Goal: Transaction & Acquisition: Obtain resource

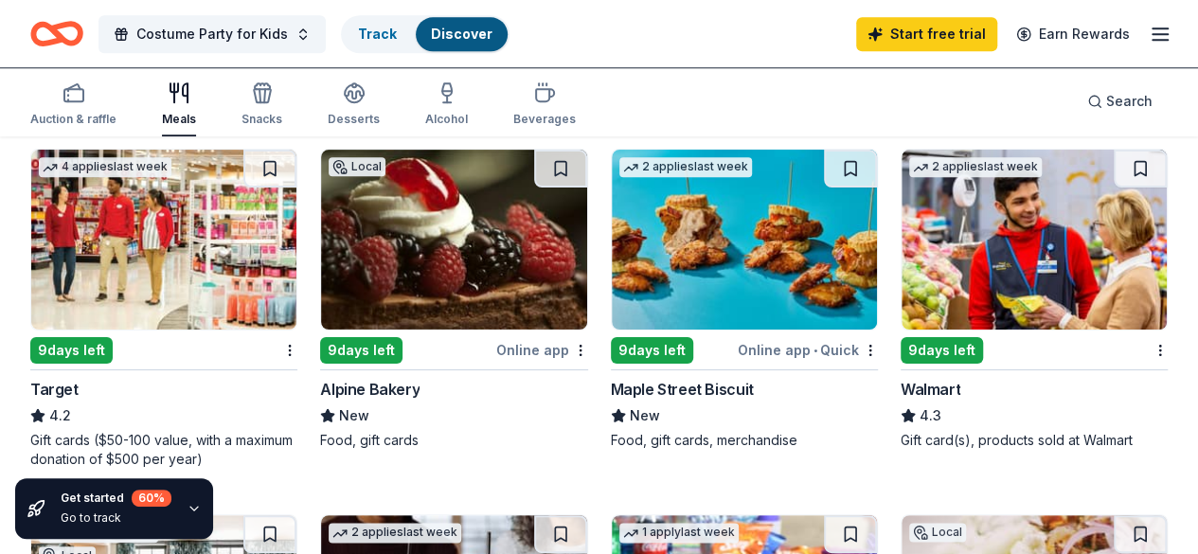
scroll to position [939, 0]
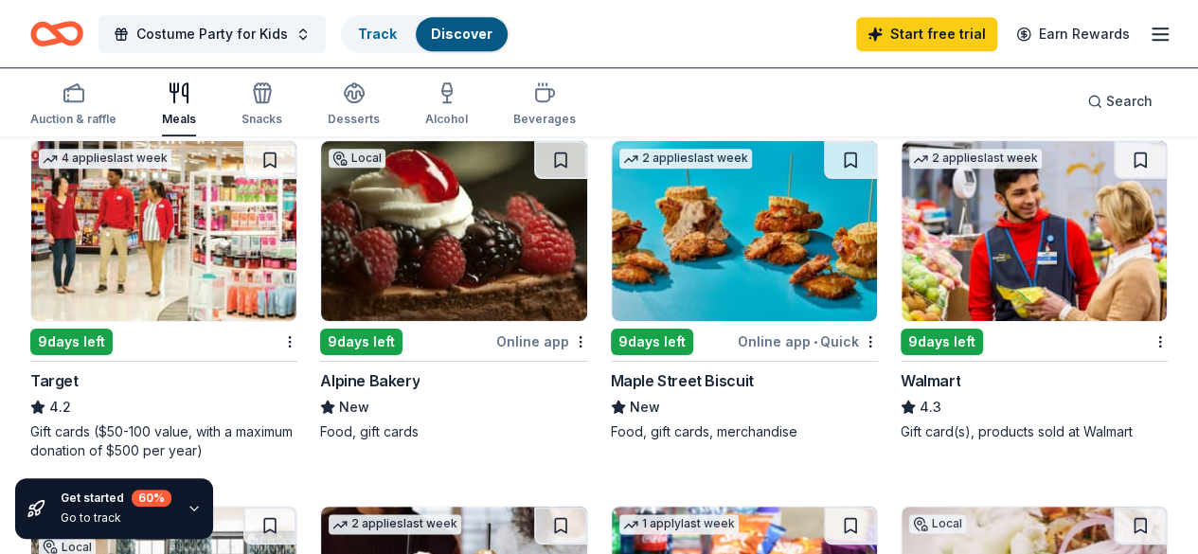
click at [901, 221] on img at bounding box center [1033, 231] width 265 height 180
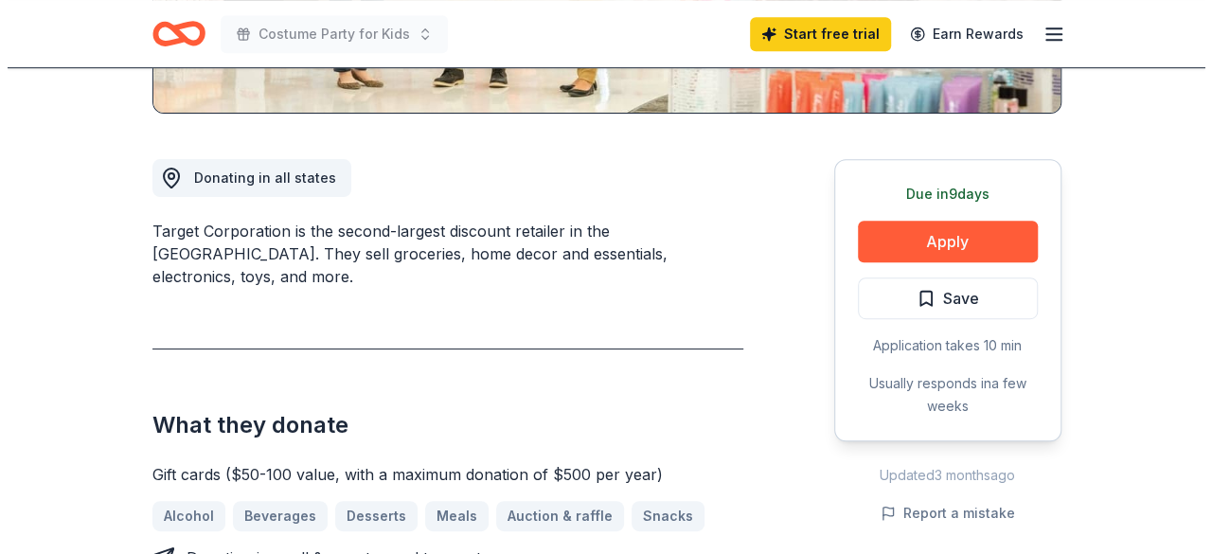
scroll to position [458, 0]
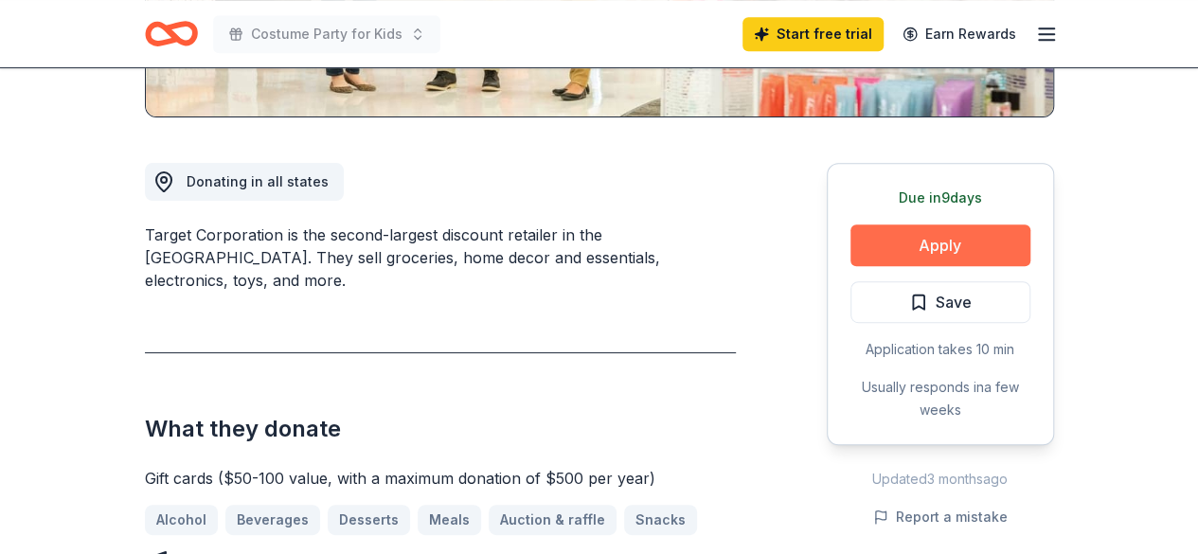
click at [909, 245] on button "Apply" at bounding box center [940, 245] width 180 height 42
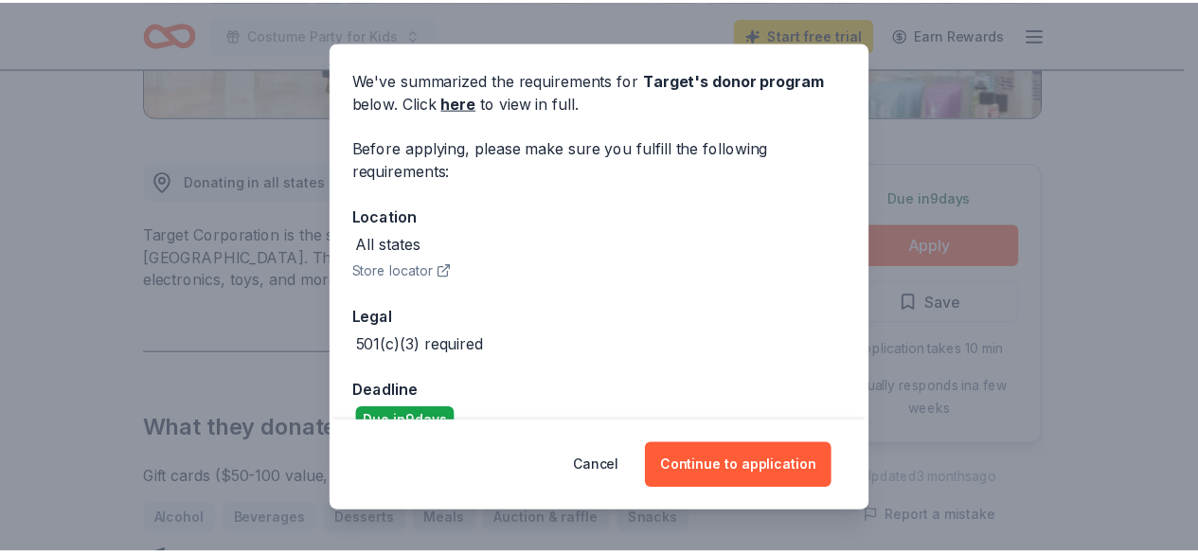
scroll to position [99, 0]
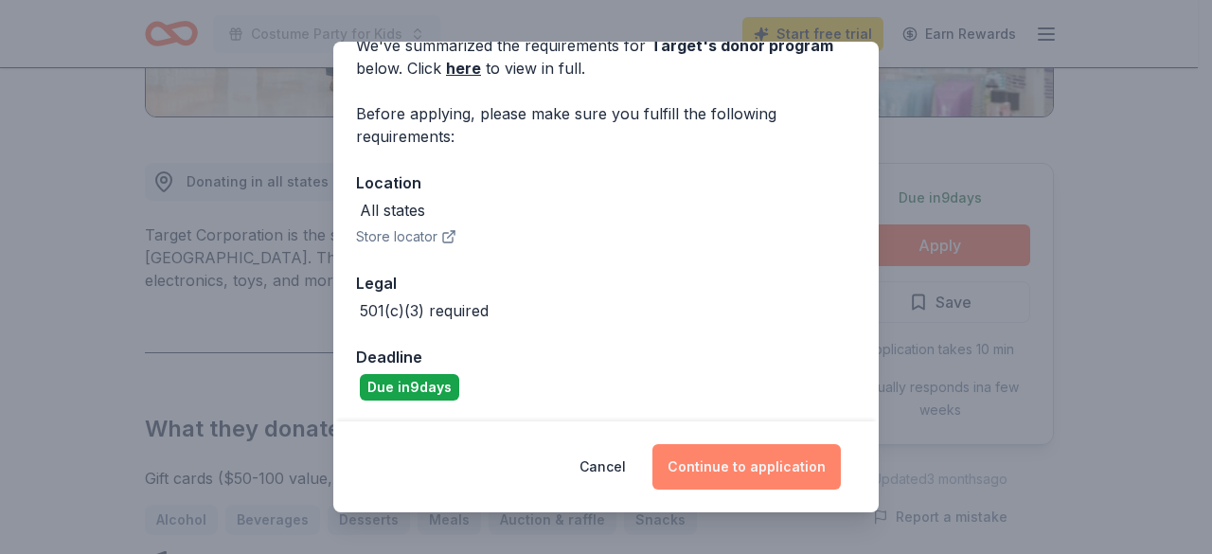
click at [790, 464] on button "Continue to application" at bounding box center [746, 466] width 188 height 45
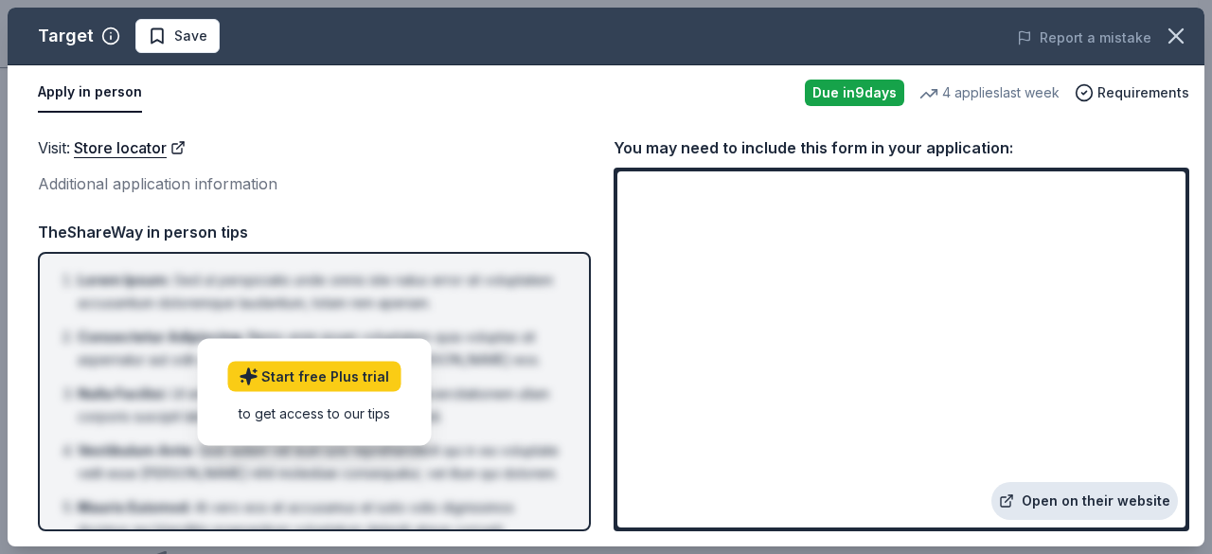
click at [1099, 501] on link "Open on their website" at bounding box center [1084, 501] width 187 height 38
click at [146, 152] on link "Store locator" at bounding box center [130, 147] width 112 height 25
click at [1056, 509] on link "Open on their website" at bounding box center [1084, 501] width 187 height 38
click at [1175, 29] on icon "button" at bounding box center [1176, 36] width 27 height 27
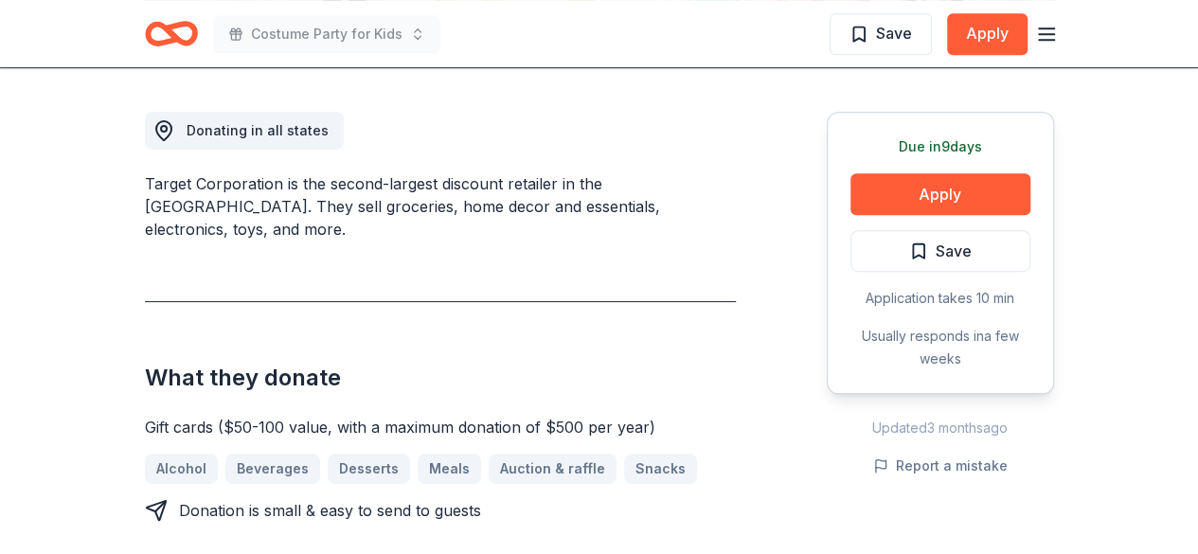
scroll to position [0, 0]
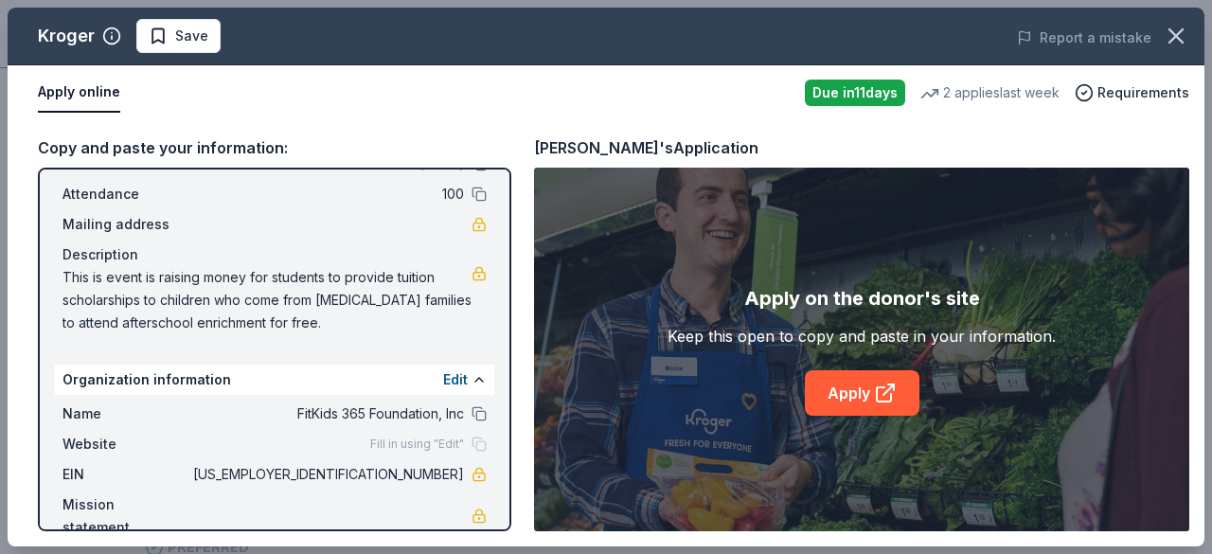
scroll to position [133, 0]
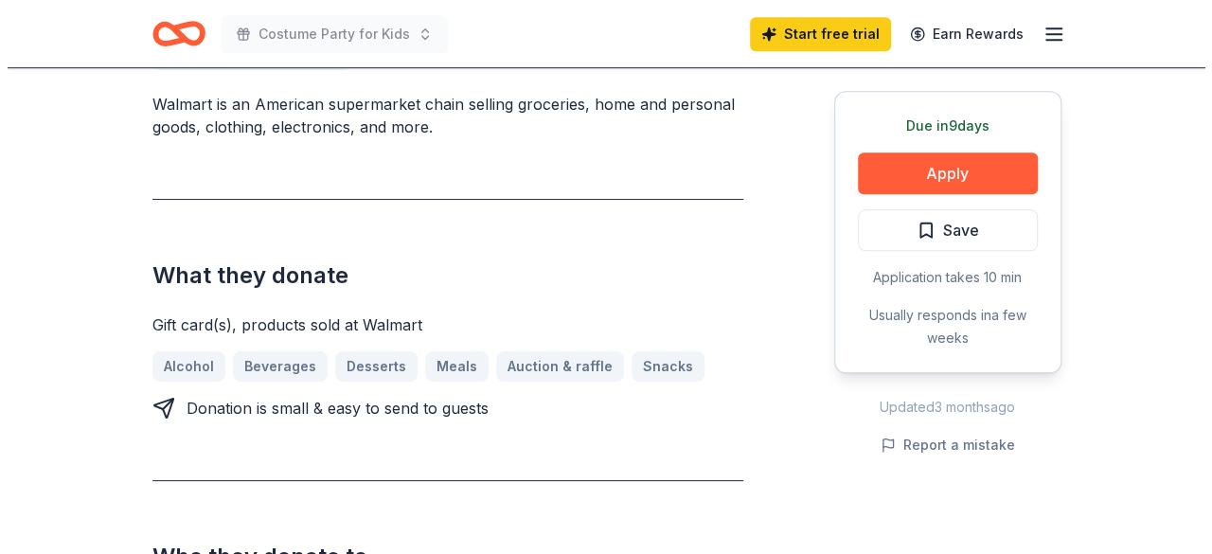
scroll to position [600, 0]
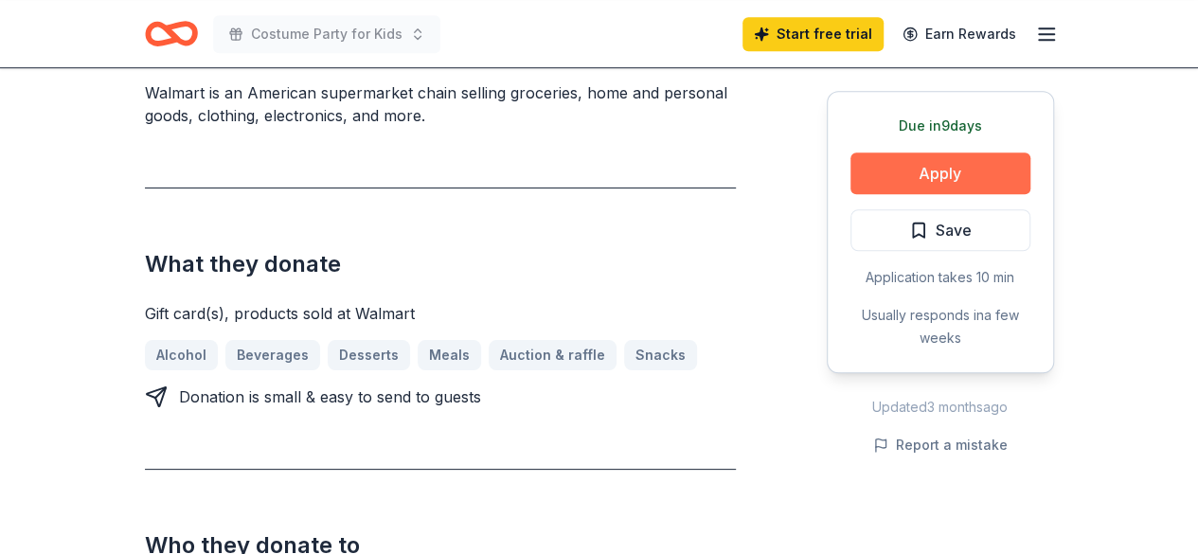
click at [919, 162] on button "Apply" at bounding box center [940, 173] width 180 height 42
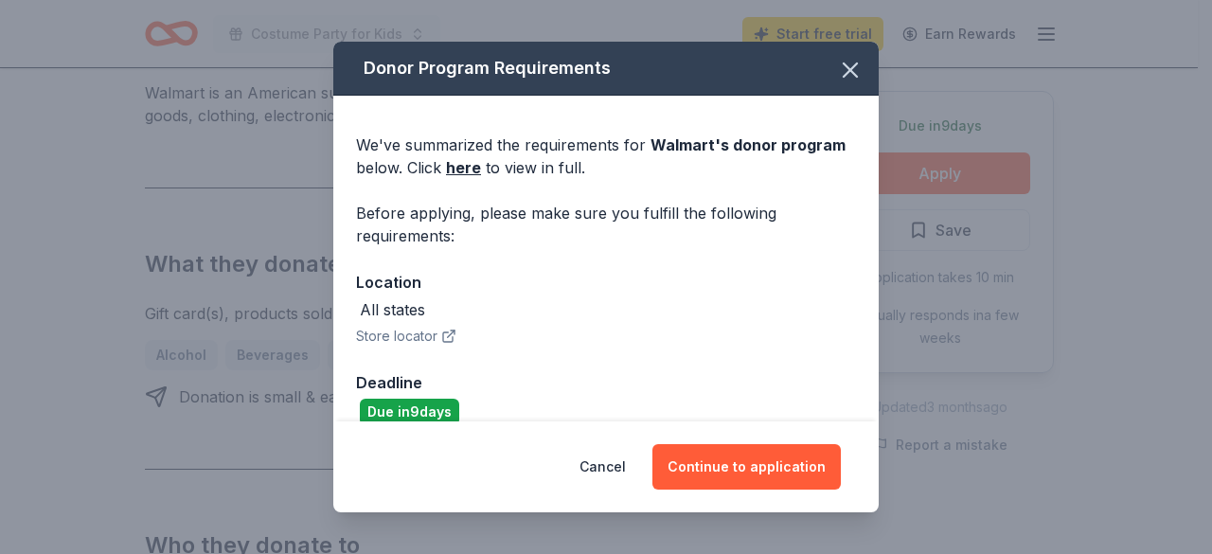
scroll to position [26, 0]
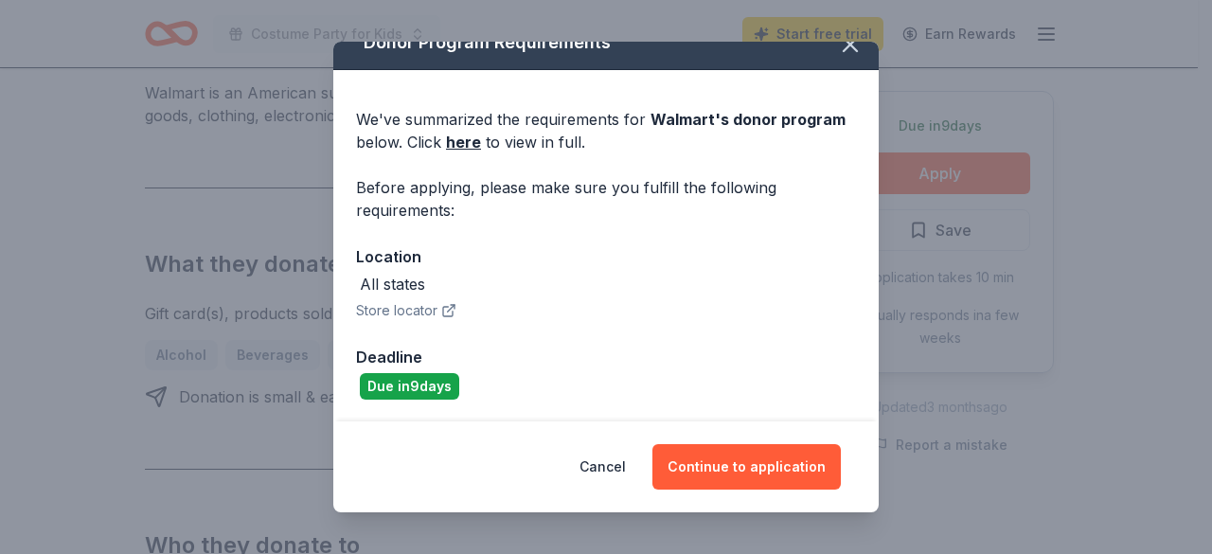
click at [455, 101] on div "We've summarized the requirements for Walmart 's donor program below. Click her…" at bounding box center [605, 246] width 545 height 353
click at [458, 142] on link "here" at bounding box center [463, 142] width 35 height 23
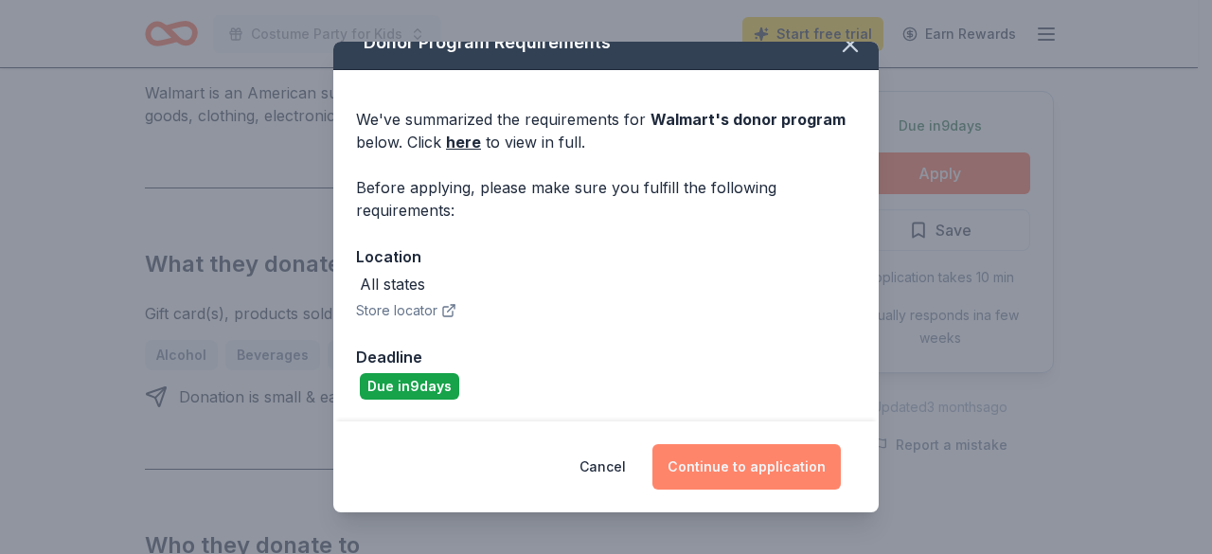
click at [795, 457] on button "Continue to application" at bounding box center [746, 466] width 188 height 45
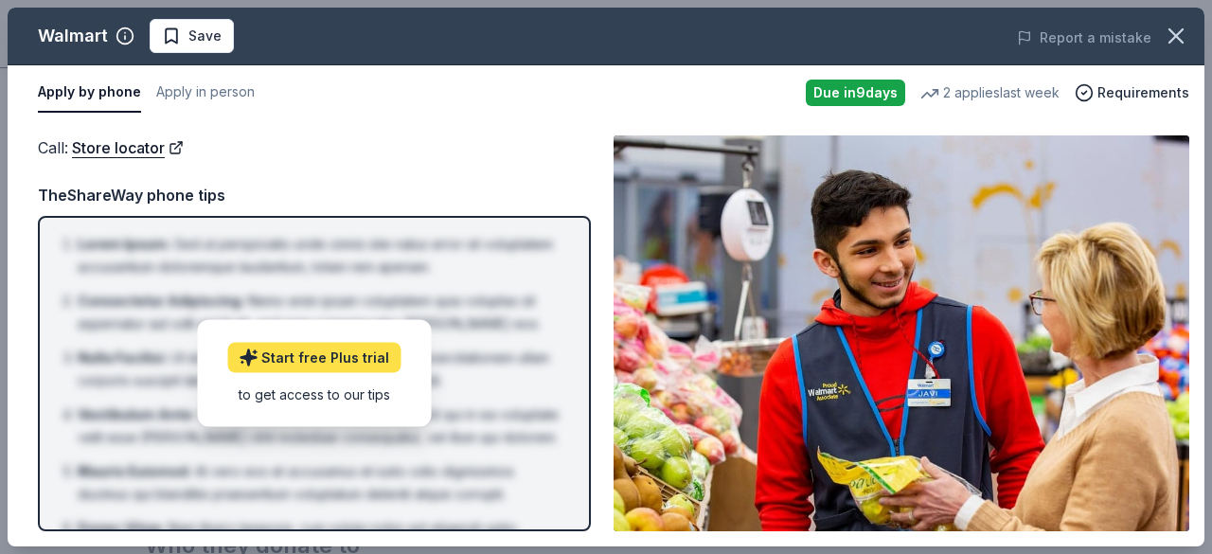
click at [277, 351] on link "Start free Plus trial" at bounding box center [313, 358] width 173 height 30
